Goal: Information Seeking & Learning: Learn about a topic

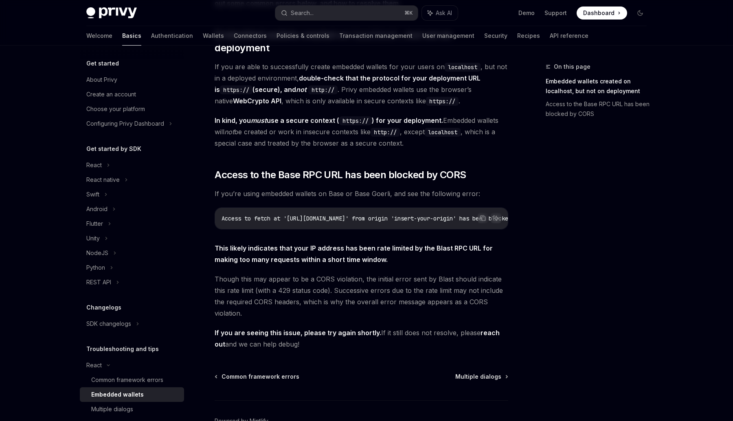
scroll to position [97, 0]
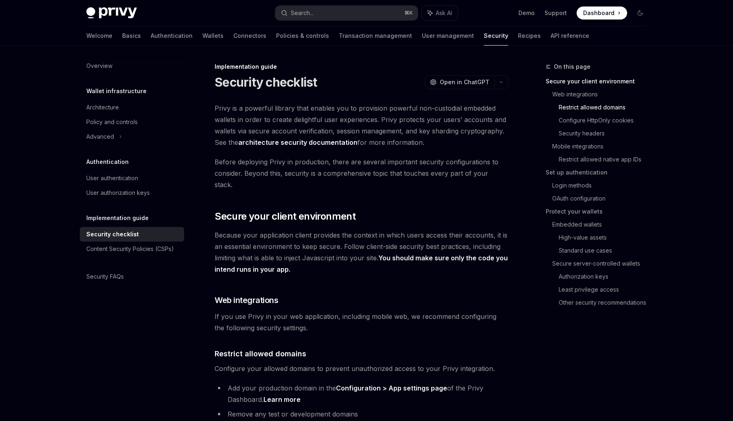
scroll to position [372, 0]
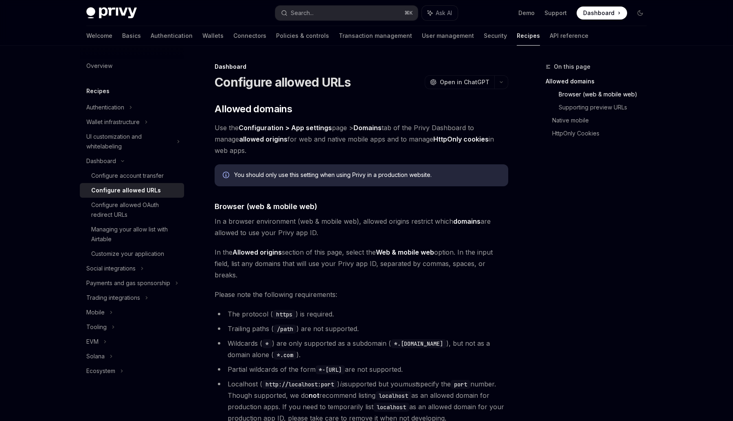
scroll to position [182, 0]
